Goal: Task Accomplishment & Management: Use online tool/utility

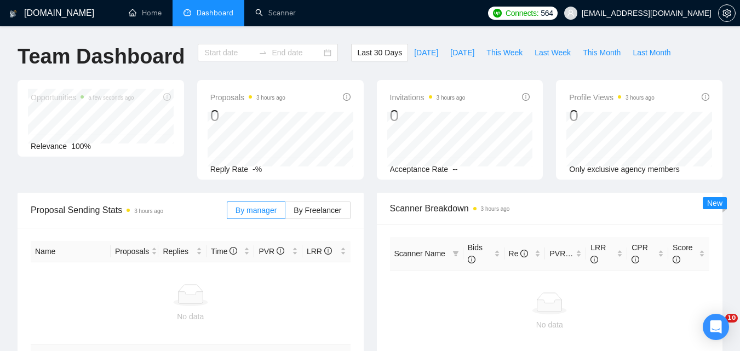
type input "[DATE]"
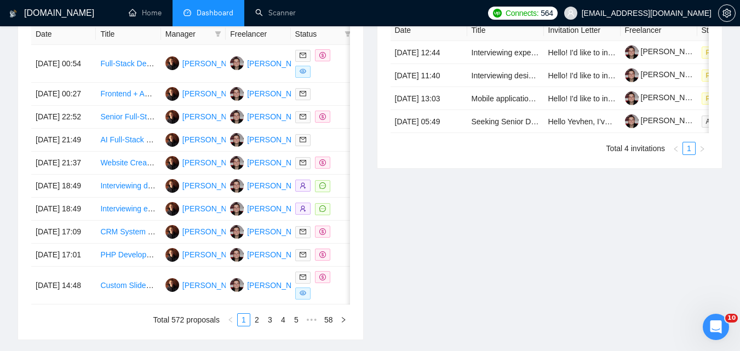
scroll to position [476, 0]
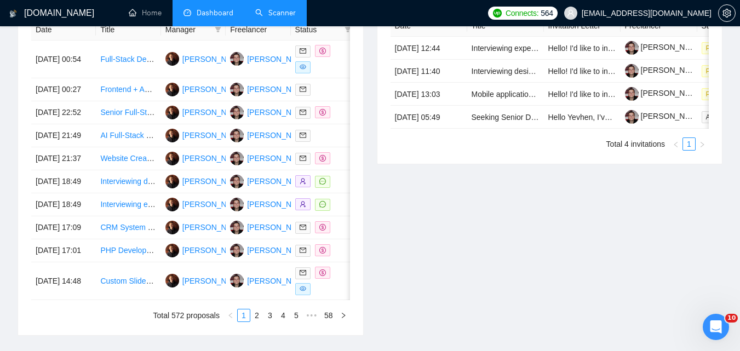
click at [279, 8] on link "Scanner" at bounding box center [275, 12] width 41 height 9
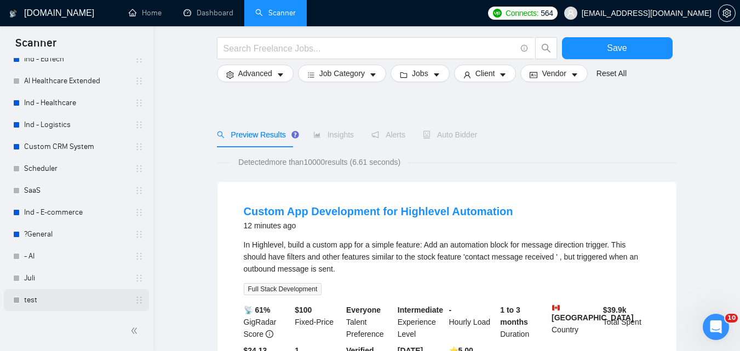
scroll to position [164, 0]
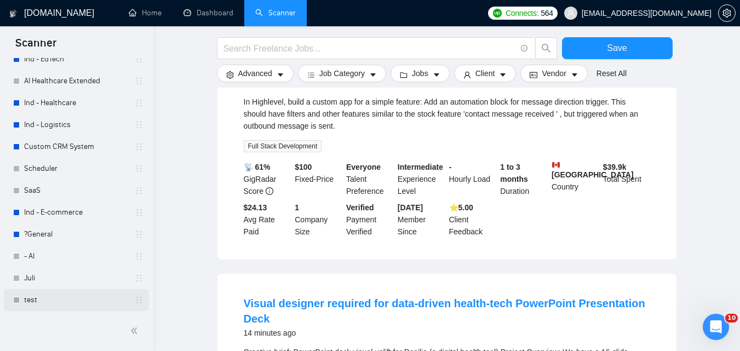
click at [67, 300] on link "test" at bounding box center [76, 300] width 104 height 22
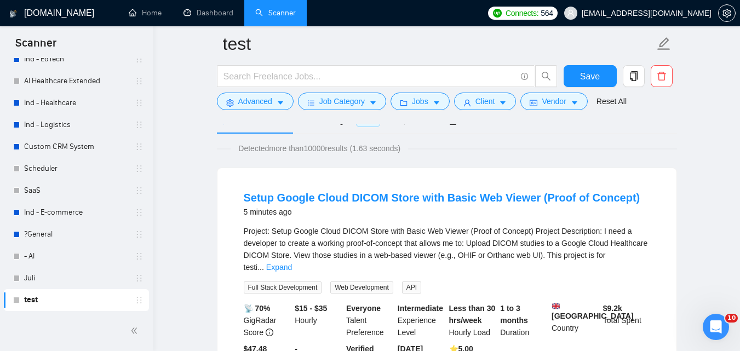
scroll to position [219, 0]
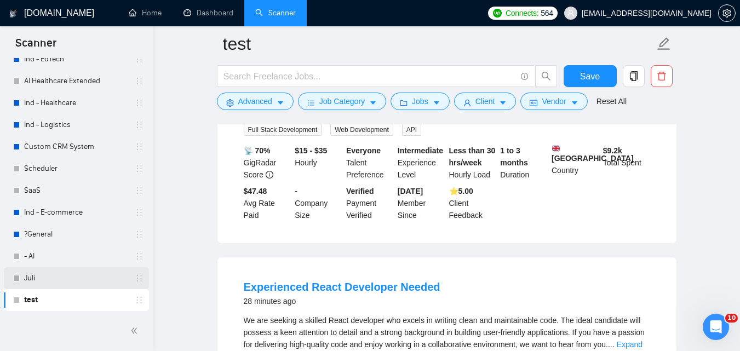
click at [66, 277] on link "Juli" at bounding box center [76, 278] width 104 height 22
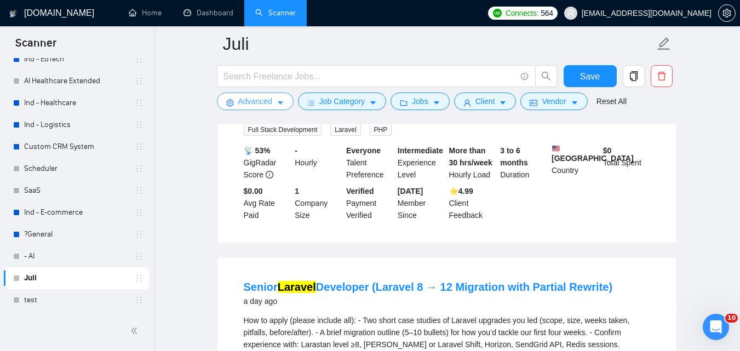
click at [252, 105] on span "Advanced" at bounding box center [255, 101] width 34 height 12
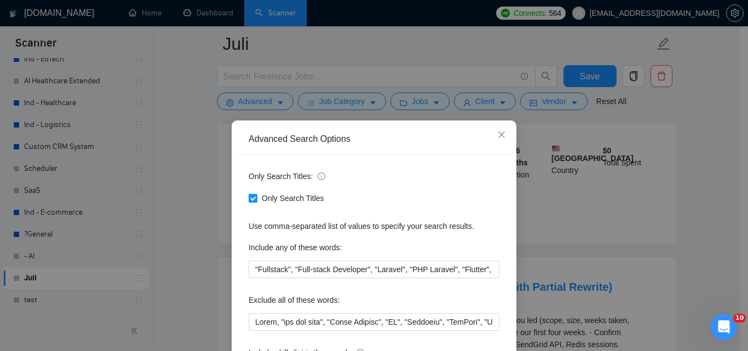
click at [197, 152] on div "Advanced Search Options Only Search Titles: Only Search Titles Use comma-separa…" at bounding box center [374, 175] width 748 height 351
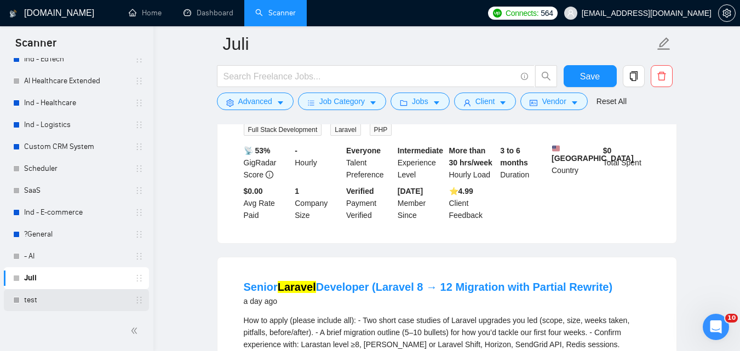
click at [43, 299] on link "test" at bounding box center [76, 300] width 104 height 22
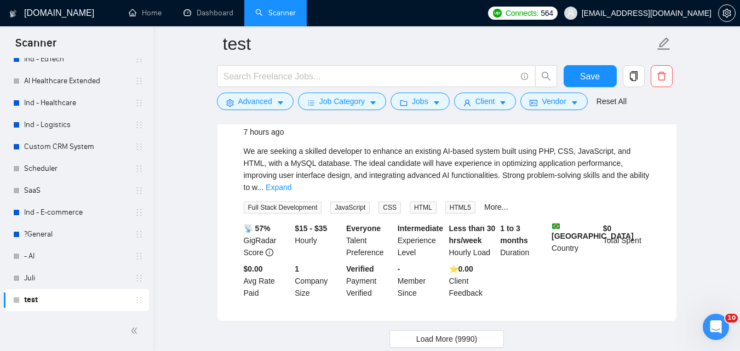
scroll to position [2355, 0]
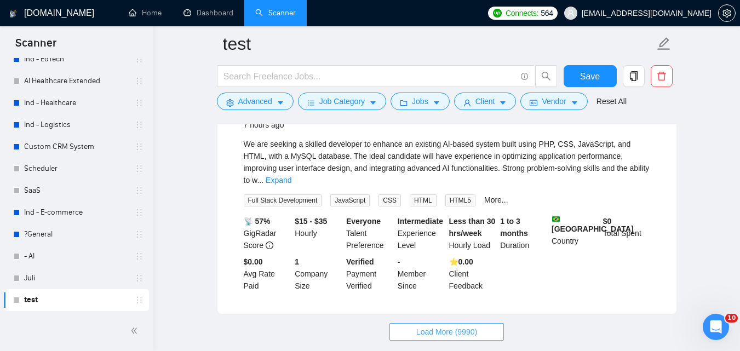
click at [419, 323] on button "Load More (9990)" at bounding box center [446, 332] width 114 height 18
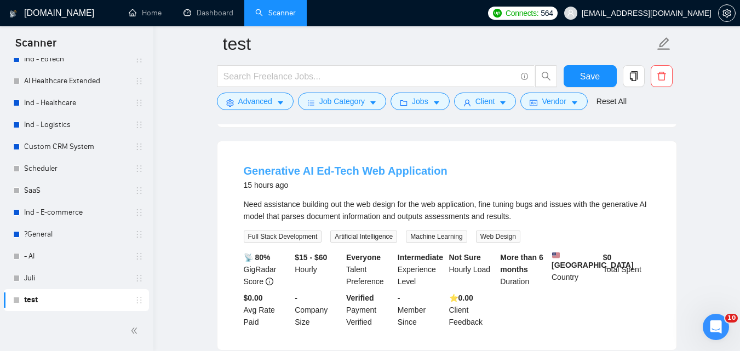
scroll to position [4770, 0]
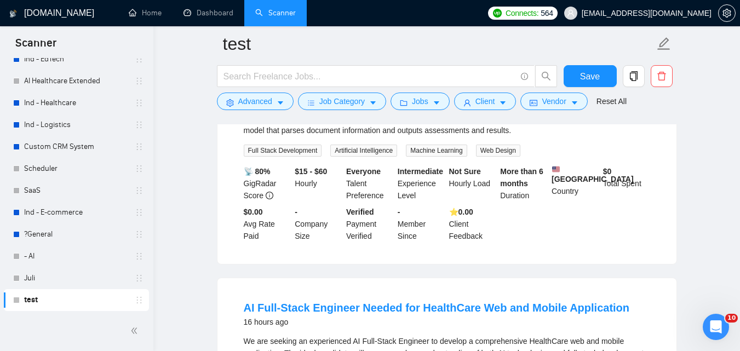
scroll to position [4880, 0]
